Goal: Register for event/course

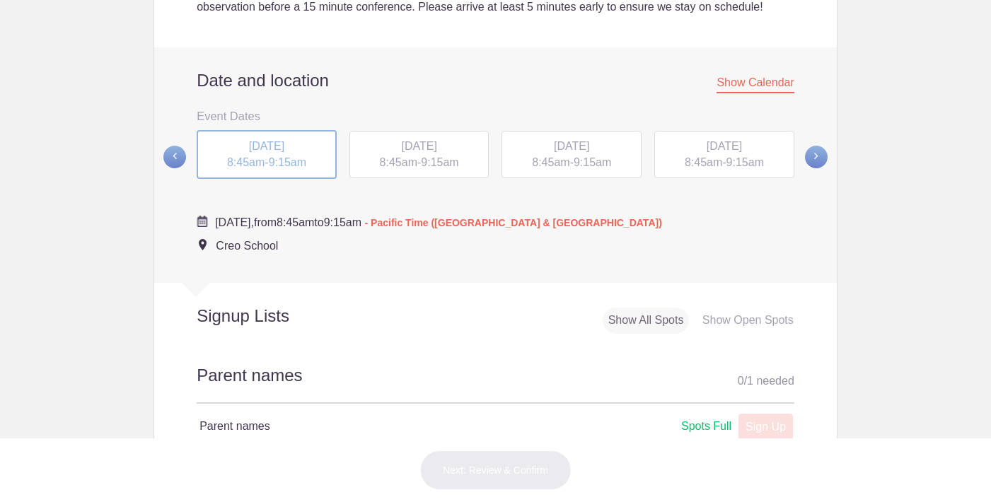
scroll to position [518, 0]
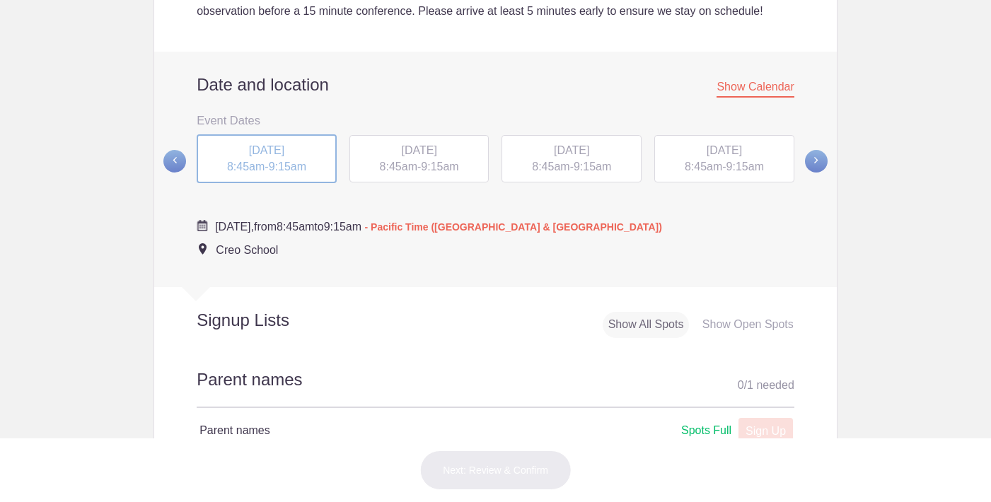
click at [813, 160] on span at bounding box center [816, 161] width 23 height 23
click at [813, 160] on span at bounding box center [816, 160] width 23 height 23
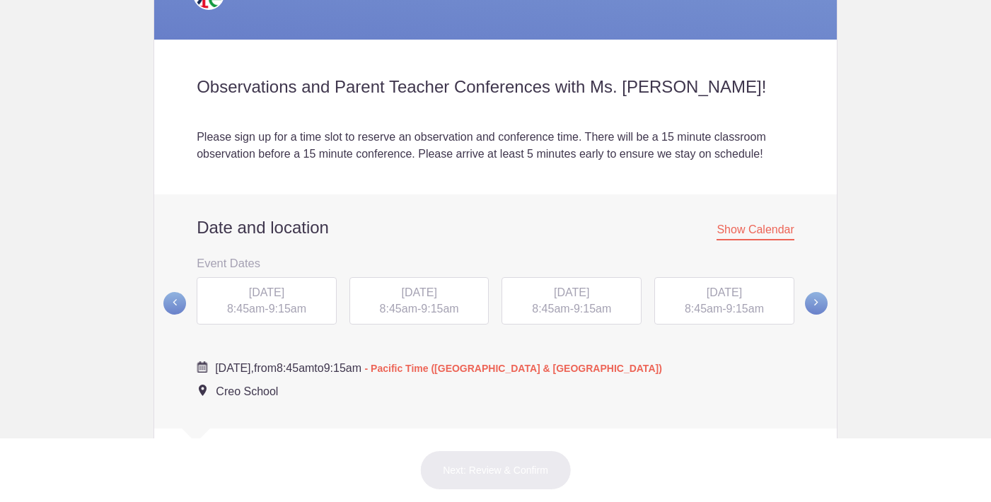
scroll to position [375, 0]
click at [820, 296] on span at bounding box center [816, 302] width 23 height 23
click at [174, 298] on span at bounding box center [174, 302] width 23 height 23
click at [811, 296] on span at bounding box center [816, 302] width 23 height 23
click at [415, 296] on span "FRI, Nov 14, 2025" at bounding box center [418, 292] width 35 height 12
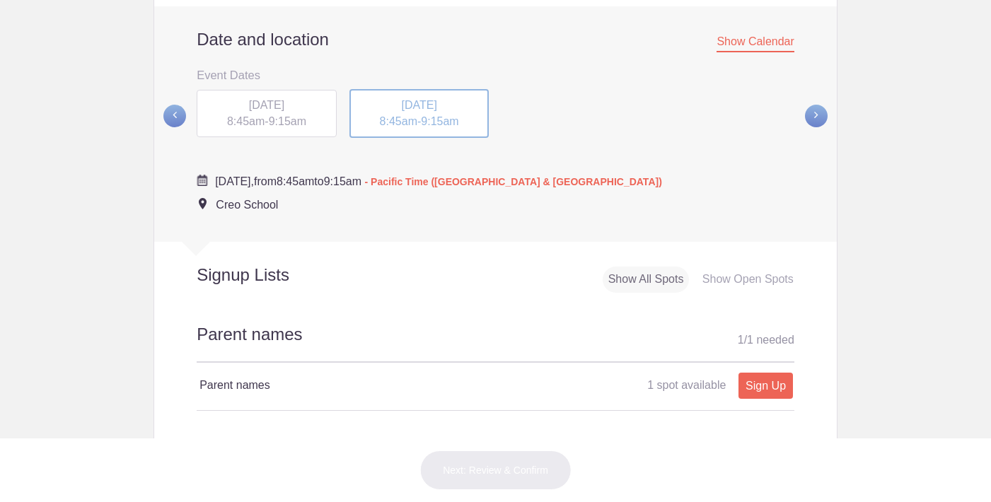
scroll to position [581, 0]
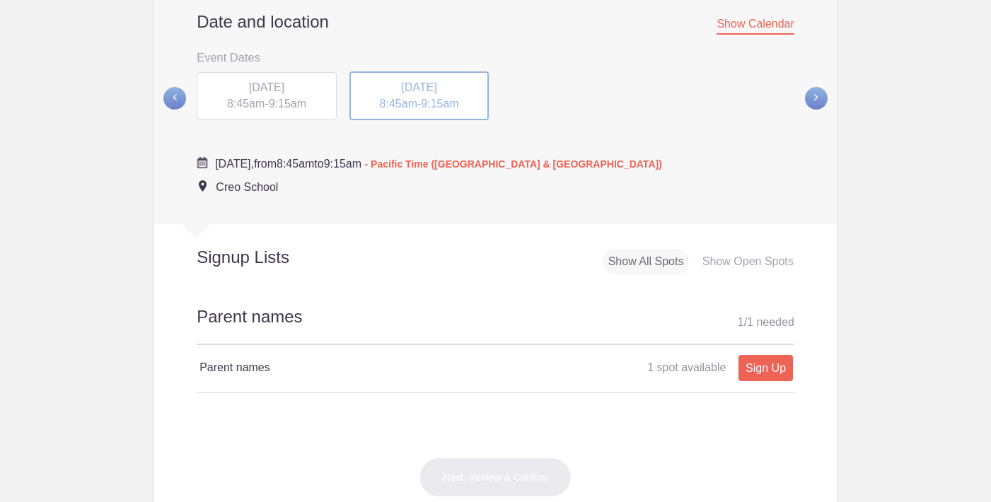
click at [768, 359] on link "Sign Up" at bounding box center [765, 368] width 54 height 26
type input "1"
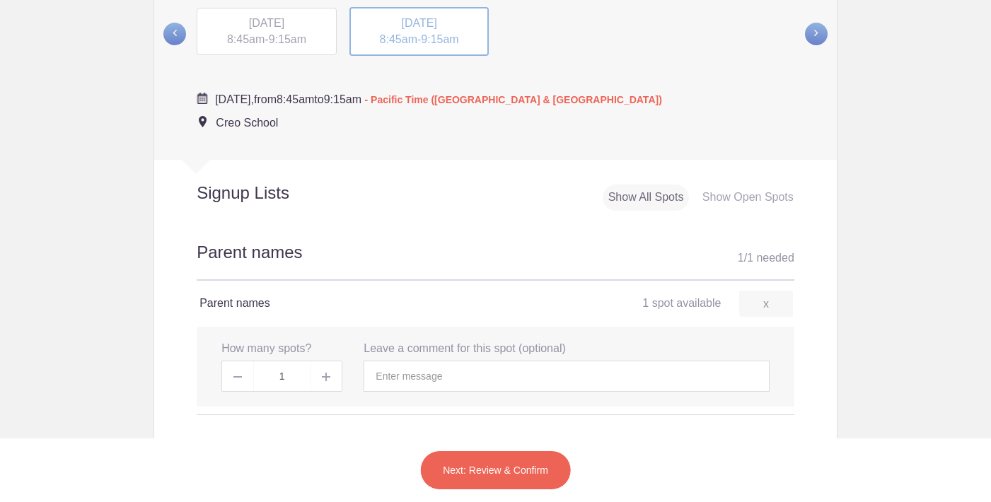
scroll to position [656, 0]
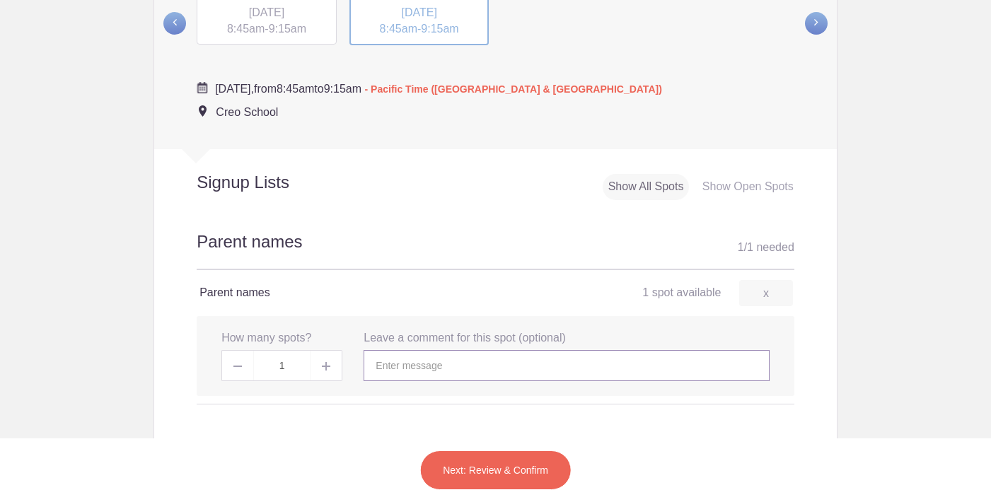
click at [397, 356] on input "text" at bounding box center [565, 365] width 405 height 31
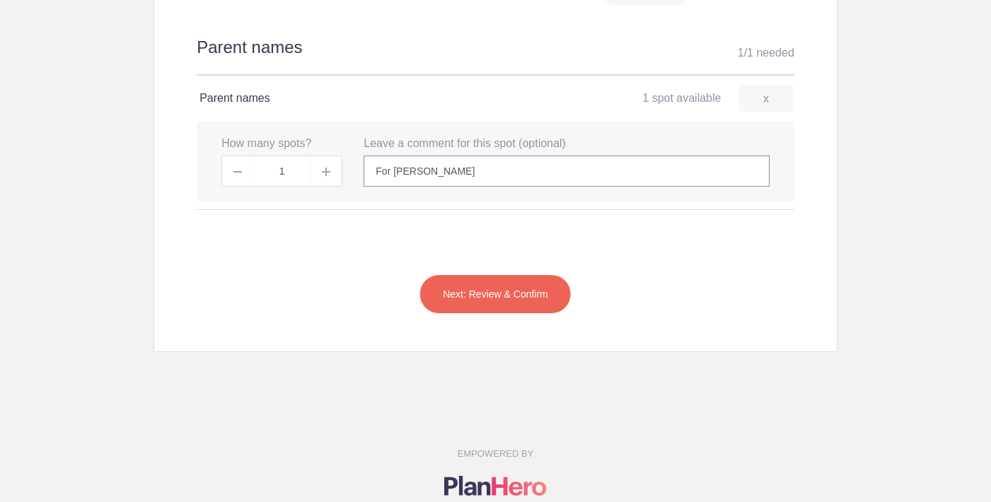
scroll to position [851, 0]
type input "For Oliver Snead"
click at [481, 284] on button "Next: Review & Confirm" at bounding box center [495, 294] width 152 height 40
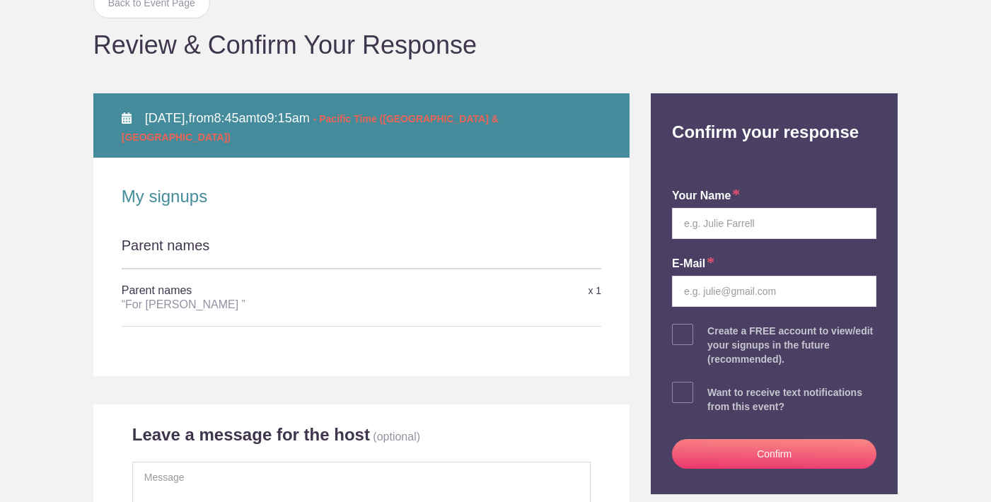
scroll to position [154, 0]
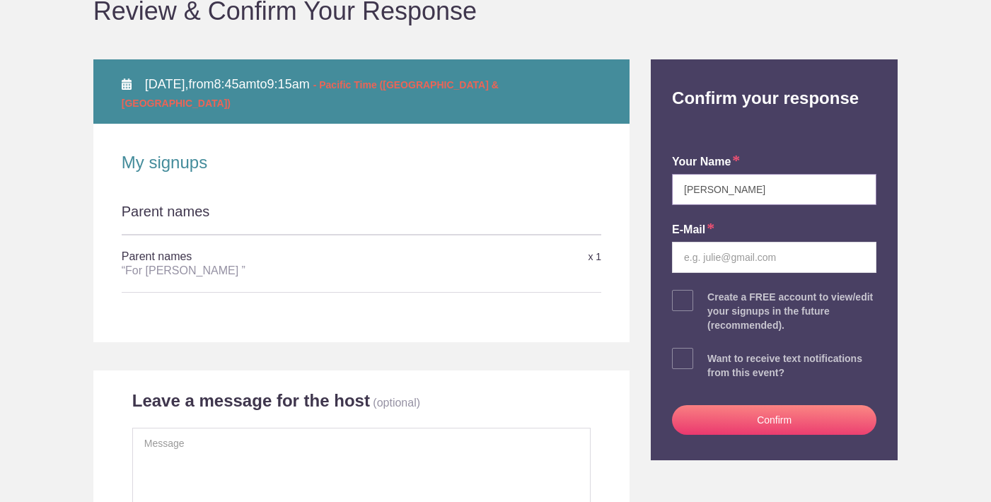
type input "[PERSON_NAME]"
type input "[EMAIL_ADDRESS][DOMAIN_NAME]"
click at [687, 358] on span at bounding box center [682, 358] width 21 height 21
click at [711, 358] on input "checkbox" at bounding box center [813, 355] width 204 height 9
checkbox input "true"
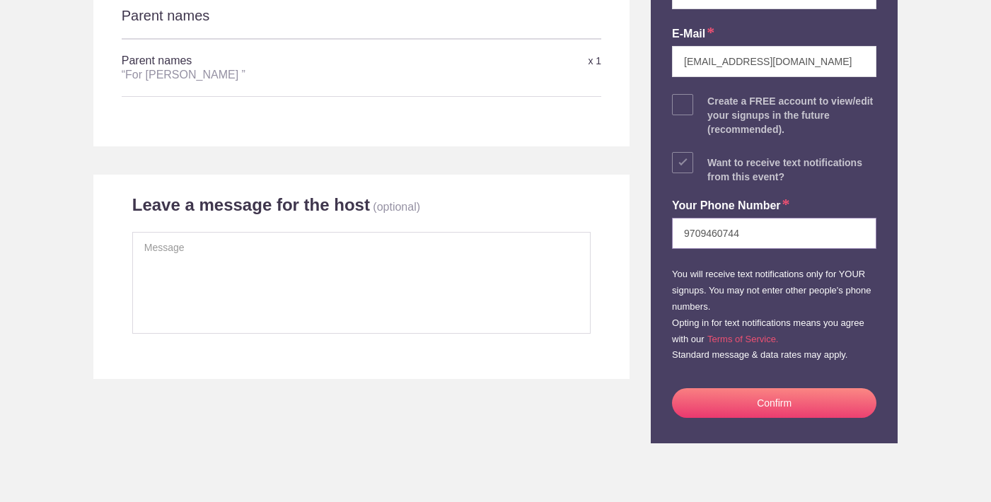
scroll to position [351, 0]
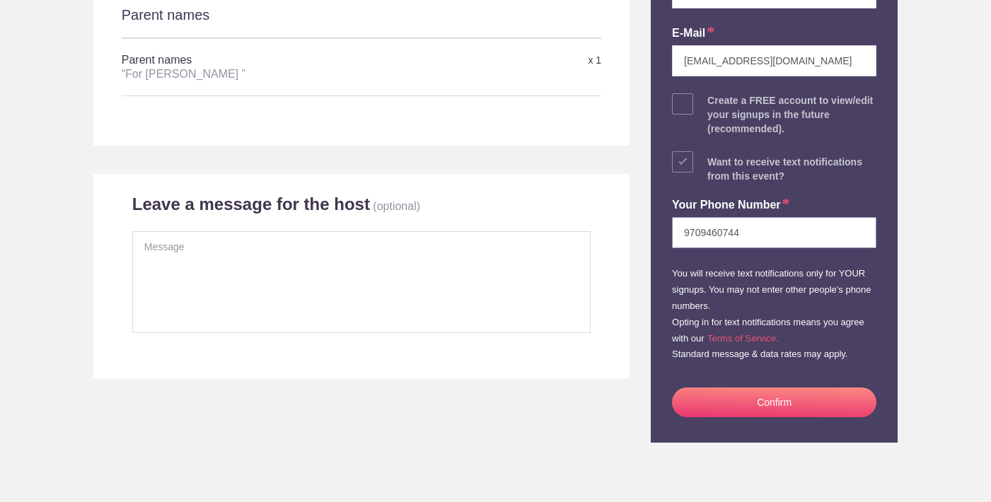
type input "9709460744"
click at [739, 402] on button "Confirm" at bounding box center [774, 403] width 204 height 30
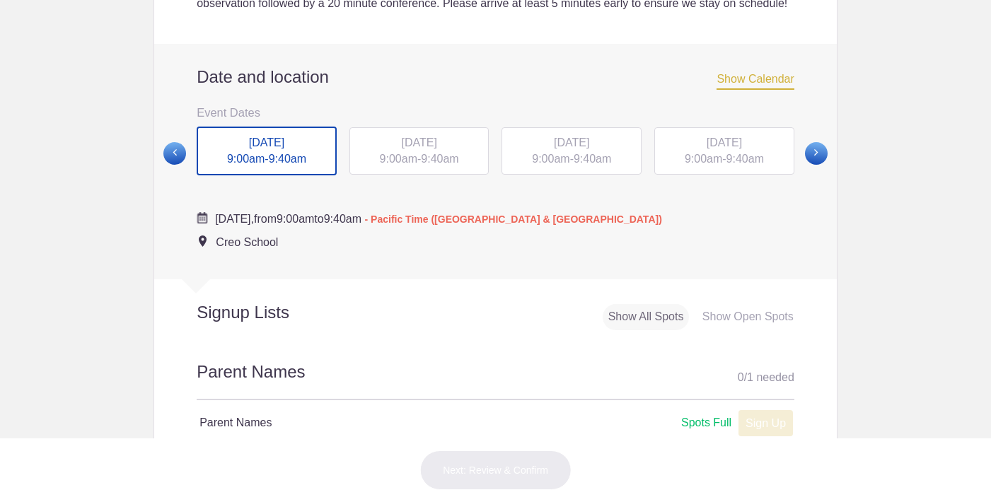
scroll to position [474, 0]
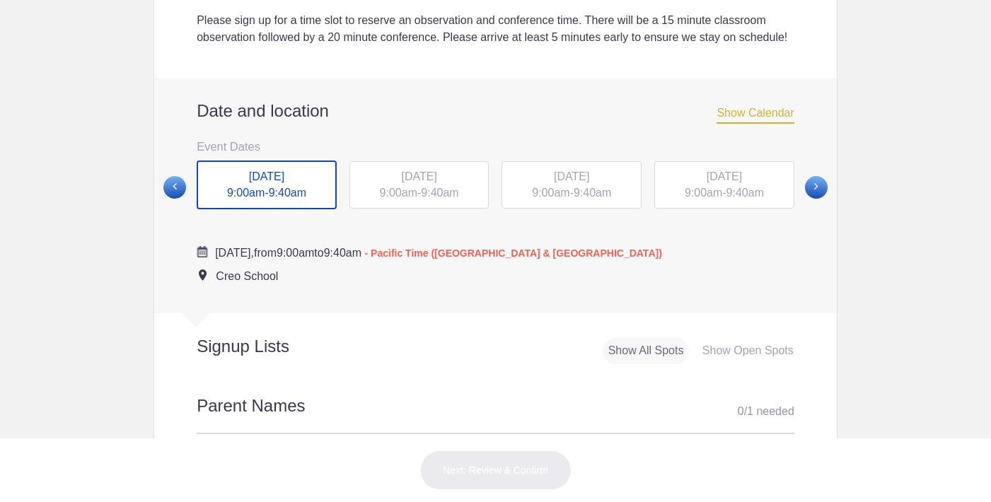
click at [813, 199] on span at bounding box center [816, 187] width 23 height 23
click at [813, 198] on span at bounding box center [816, 186] width 23 height 23
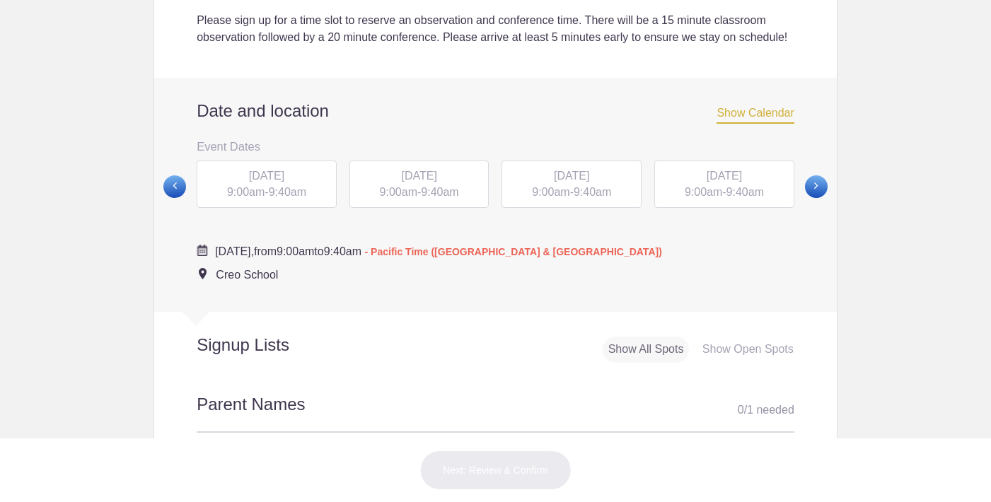
click at [813, 198] on span at bounding box center [816, 186] width 23 height 23
click at [171, 199] on span at bounding box center [174, 187] width 23 height 23
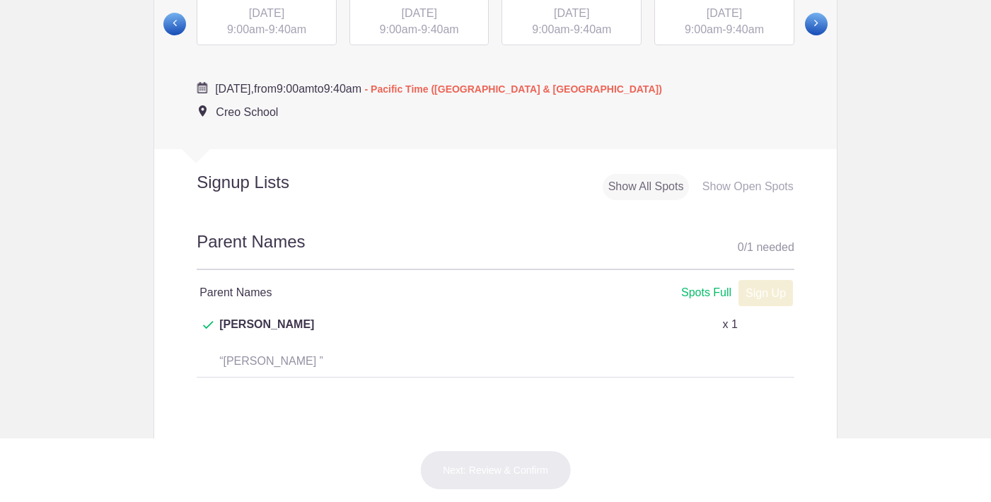
scroll to position [646, 0]
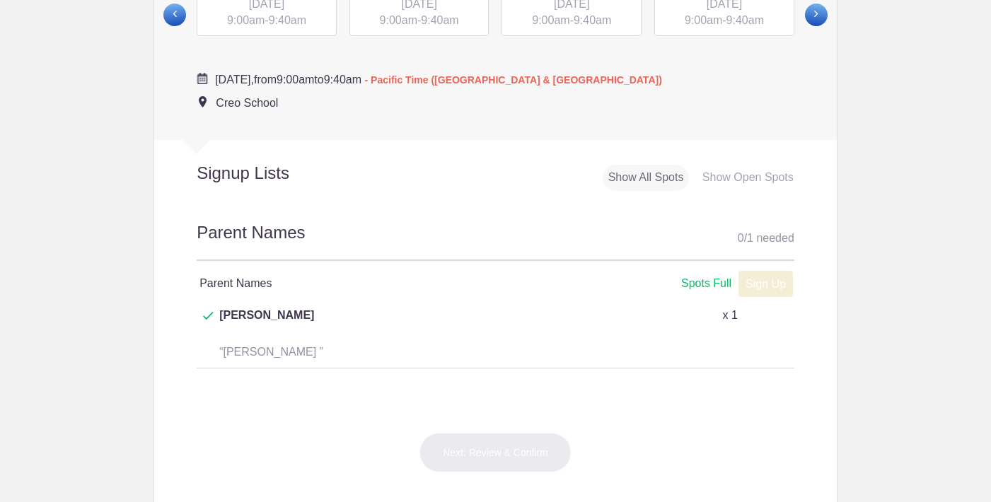
click at [733, 185] on div "Show Open Spots" at bounding box center [748, 178] width 103 height 26
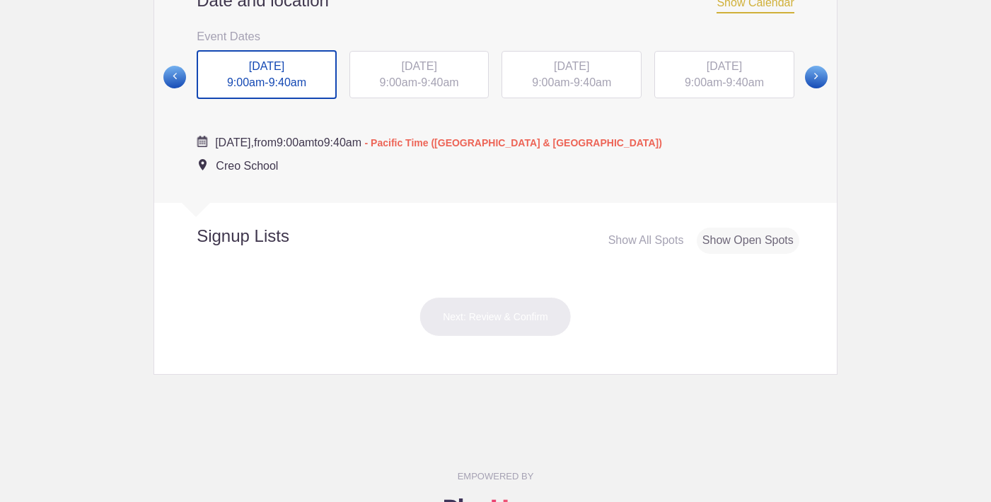
scroll to position [583, 0]
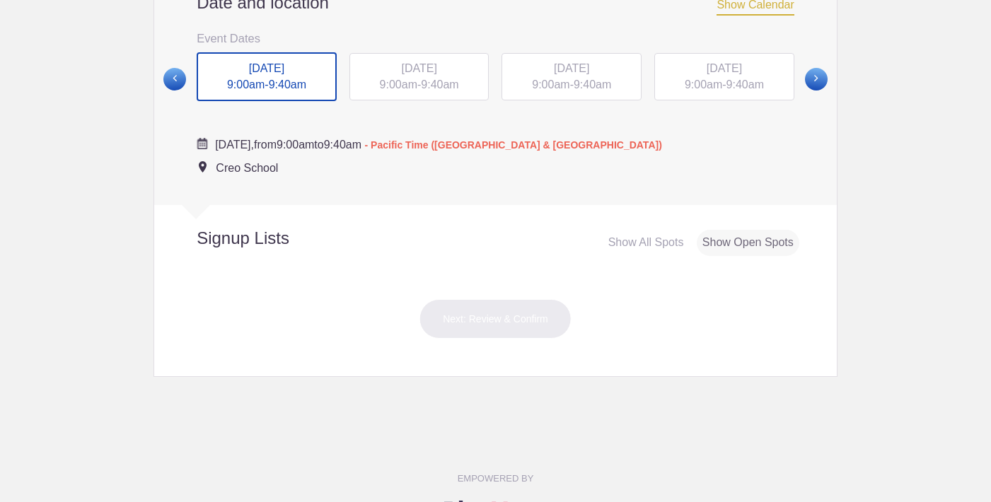
click at [627, 252] on div "Show All Spots" at bounding box center [645, 243] width 87 height 26
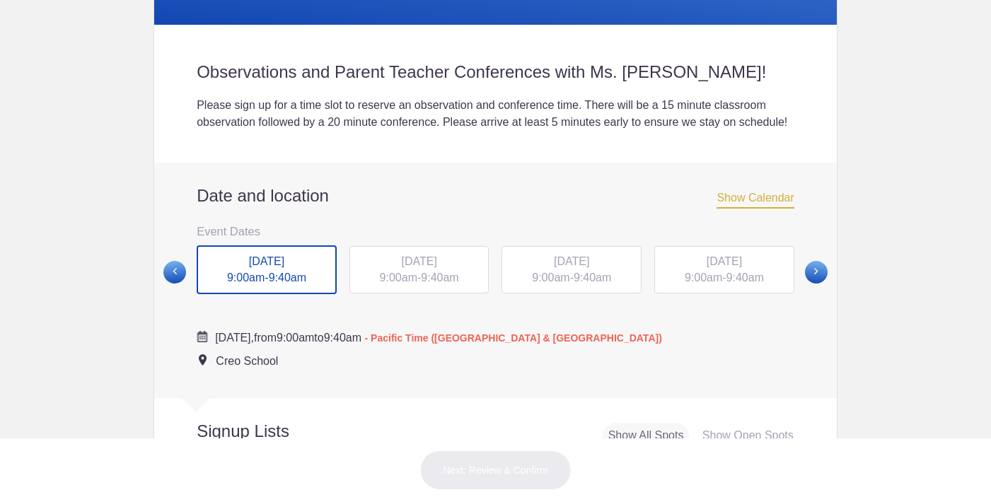
scroll to position [389, 0]
click at [176, 284] on span at bounding box center [174, 273] width 23 height 23
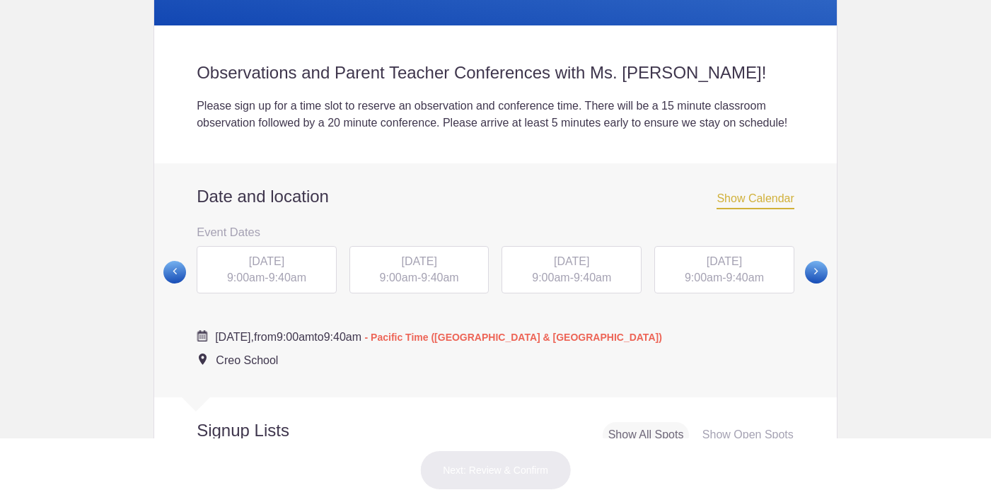
click at [170, 284] on span at bounding box center [174, 272] width 23 height 23
click at [817, 284] on span at bounding box center [816, 272] width 23 height 23
click at [813, 284] on span at bounding box center [816, 272] width 23 height 23
click at [812, 283] on span at bounding box center [816, 272] width 23 height 23
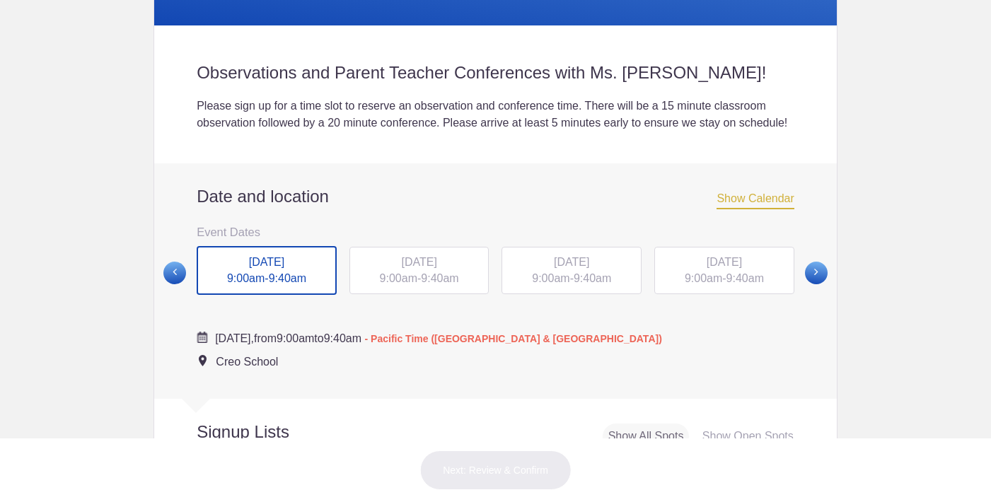
click at [176, 284] on span at bounding box center [174, 273] width 23 height 23
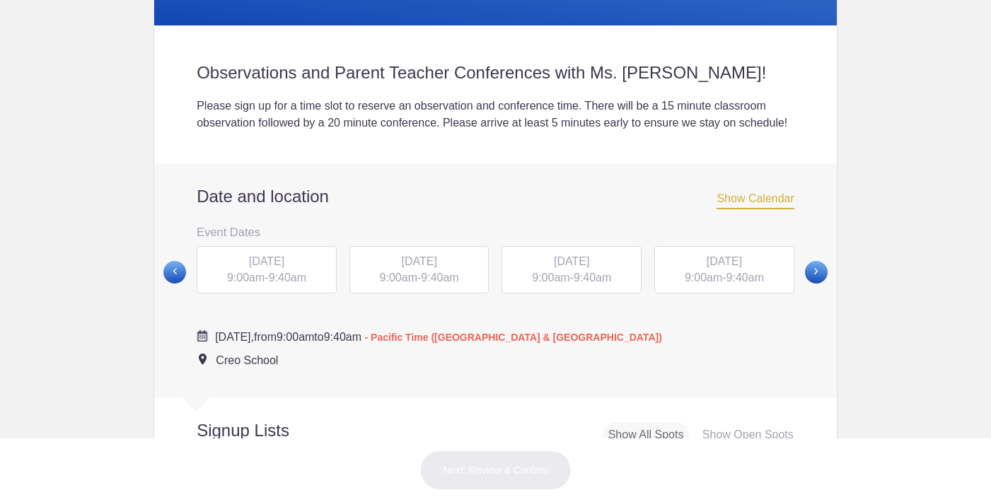
click at [175, 284] on span at bounding box center [174, 272] width 23 height 23
click at [567, 267] on span "WED, Dec 3, 2025" at bounding box center [571, 261] width 35 height 12
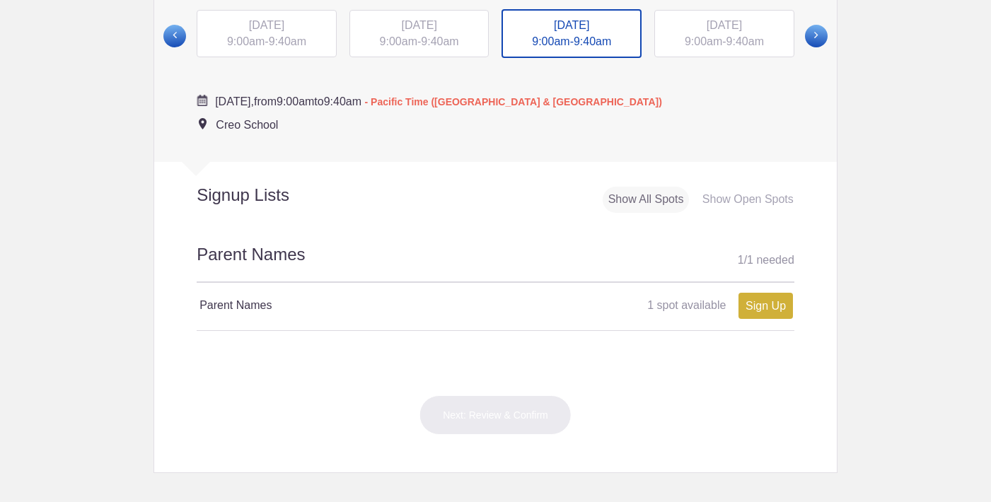
scroll to position [658, 0]
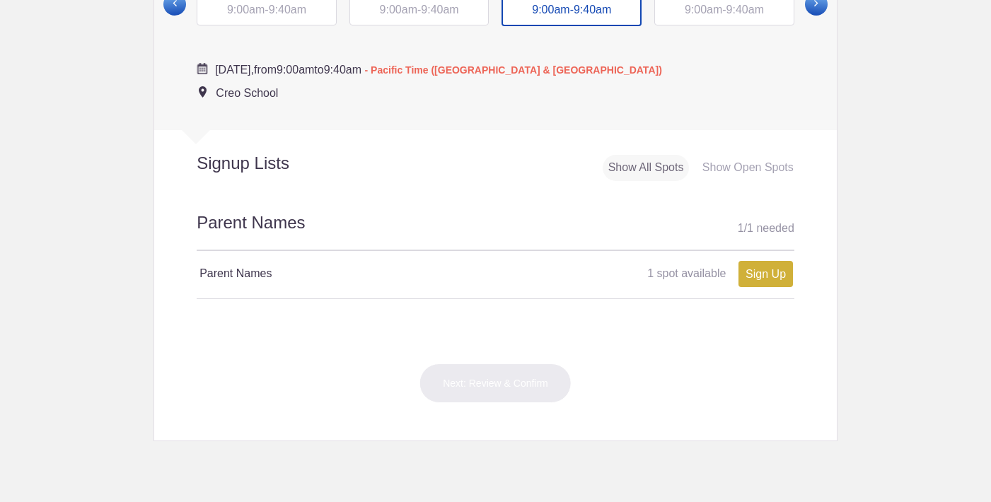
click at [769, 278] on link "Sign Up" at bounding box center [765, 274] width 54 height 26
type input "1"
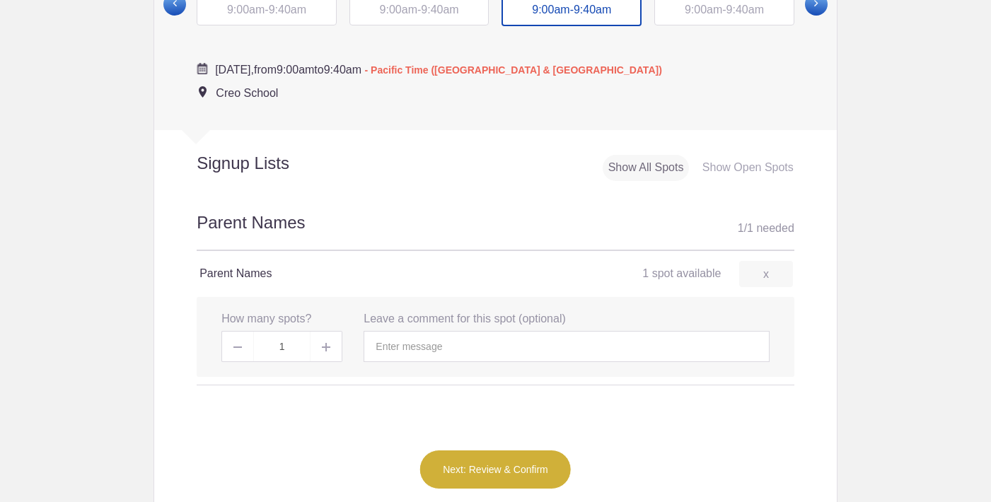
click at [327, 351] on img at bounding box center [326, 347] width 8 height 8
click at [323, 351] on img at bounding box center [326, 347] width 8 height 8
click at [429, 359] on input "text" at bounding box center [565, 346] width 405 height 31
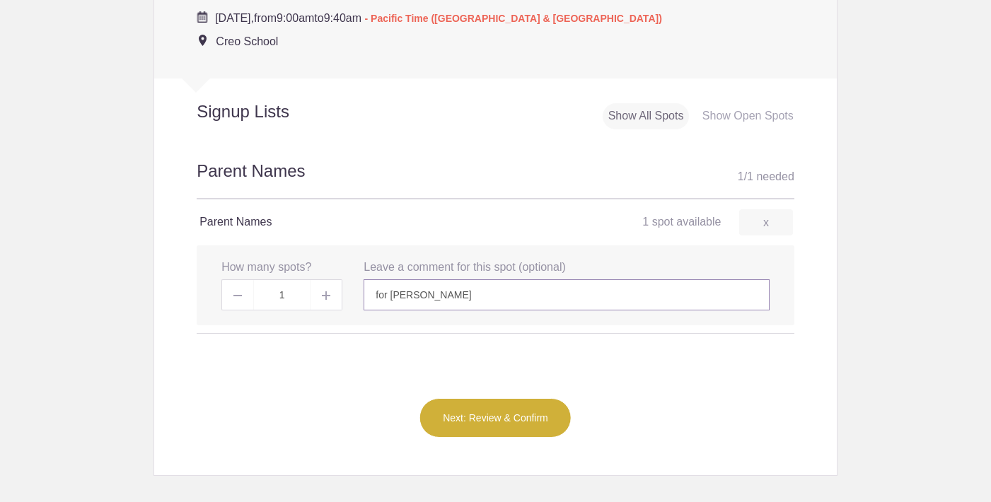
scroll to position [710, 0]
type input "for Evelyn Snead"
click at [485, 421] on button "Next: Review & Confirm" at bounding box center [495, 417] width 152 height 40
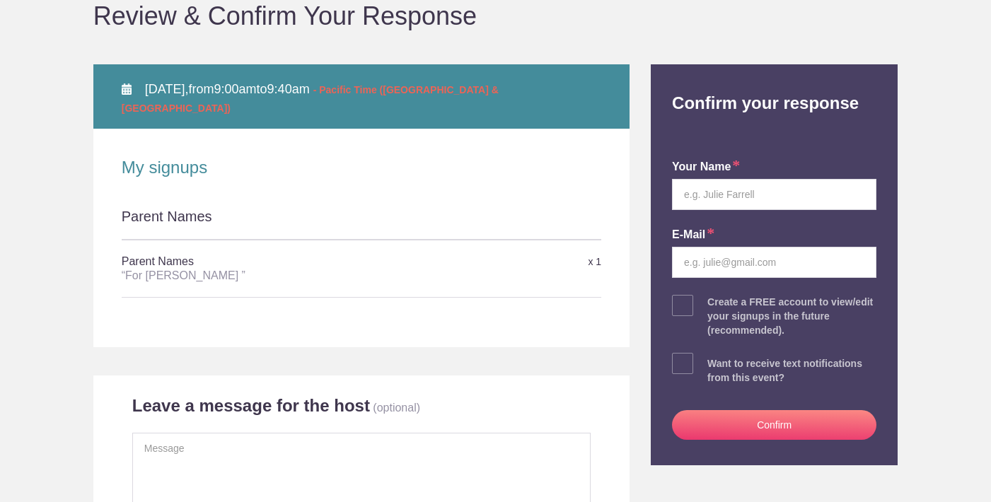
scroll to position [150, 0]
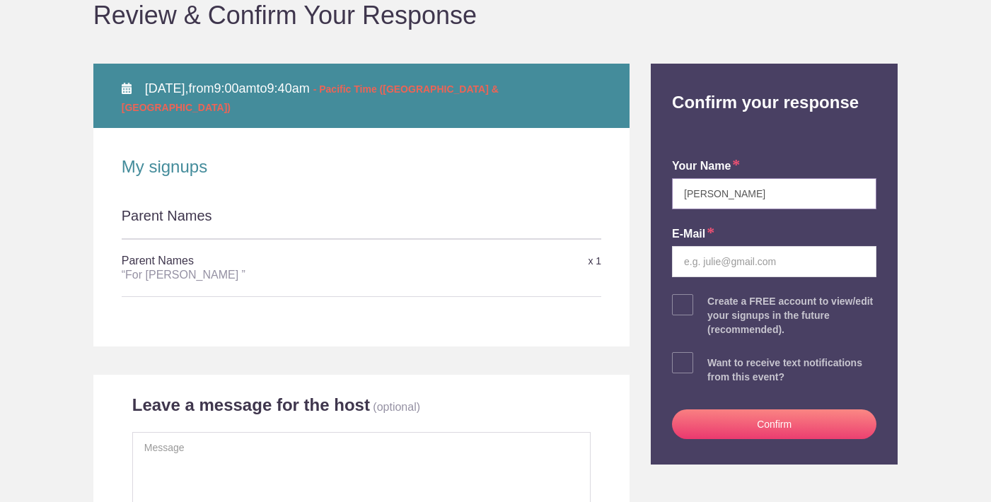
type input "[PERSON_NAME]"
type input "[EMAIL_ADDRESS][DOMAIN_NAME]"
click at [684, 310] on span at bounding box center [682, 304] width 21 height 21
click at [711, 306] on input "checkbox" at bounding box center [813, 301] width 204 height 9
checkbox input "true"
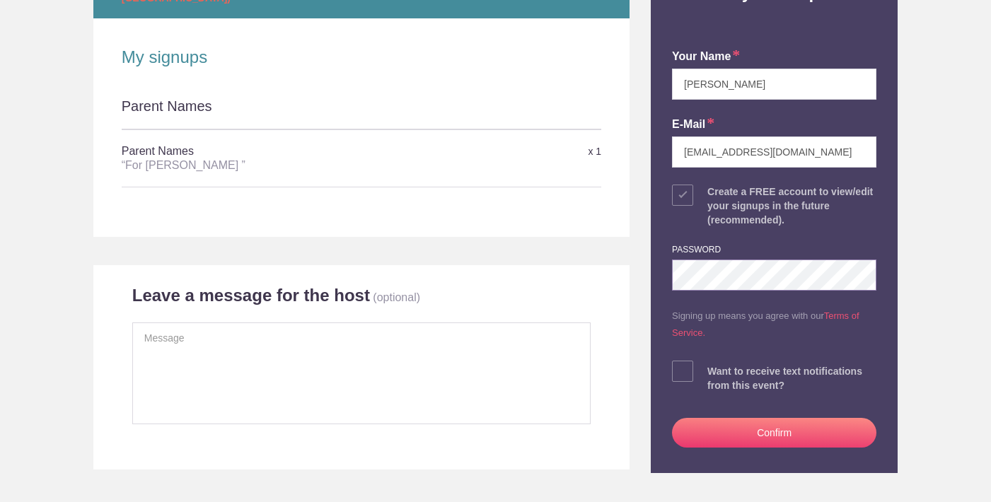
scroll to position [267, 0]
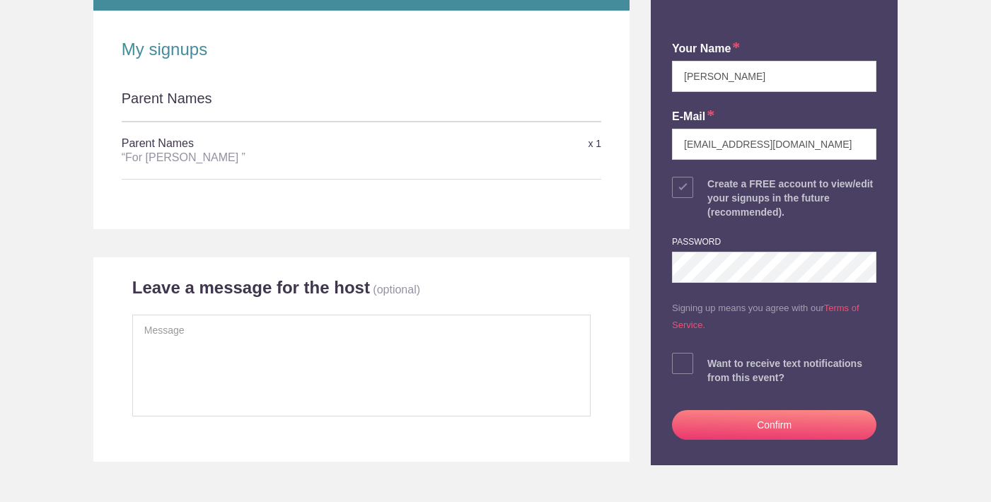
click at [692, 359] on span at bounding box center [682, 363] width 21 height 21
click at [711, 359] on input "checkbox" at bounding box center [813, 360] width 204 height 9
checkbox input "true"
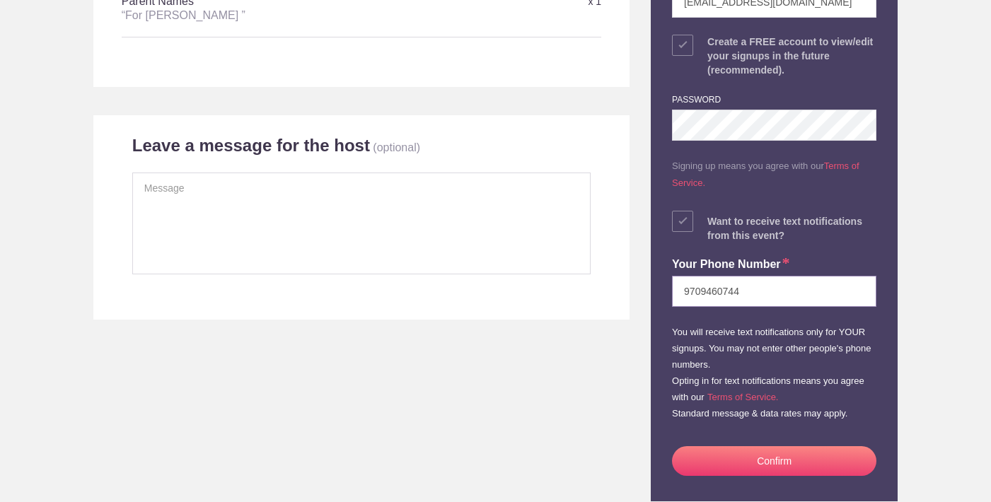
scroll to position [411, 0]
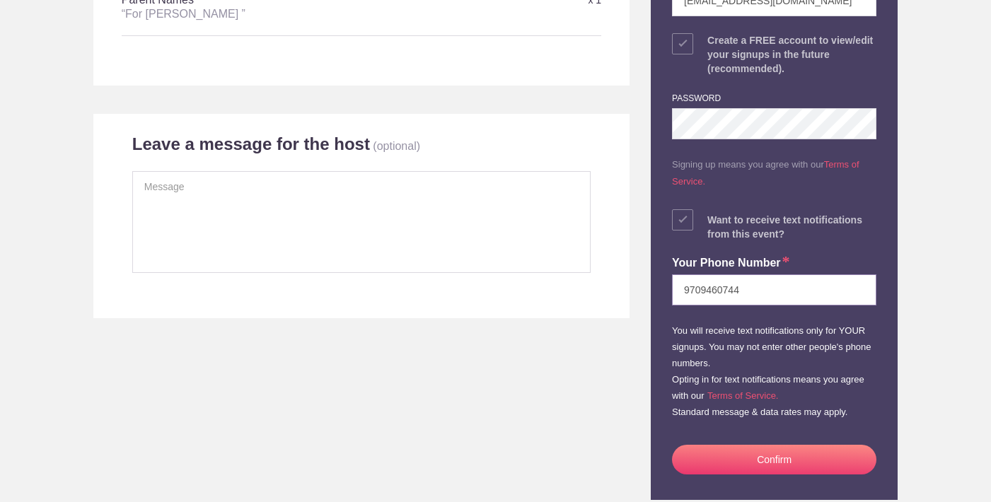
type input "9709460744"
click at [706, 450] on button "Confirm" at bounding box center [774, 460] width 204 height 30
